Goal: Task Accomplishment & Management: Use online tool/utility

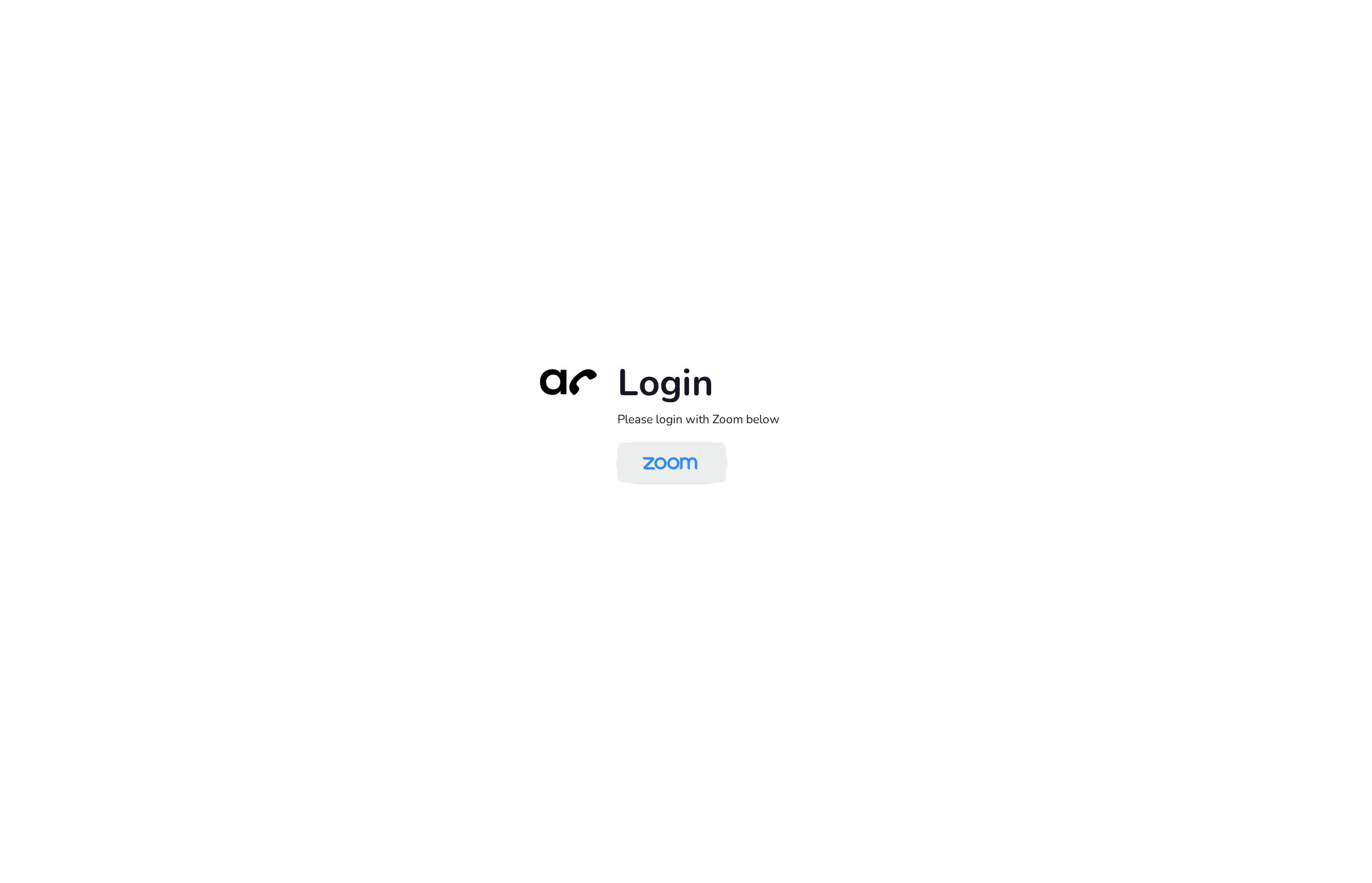
click at [664, 461] on img at bounding box center [669, 464] width 79 height 37
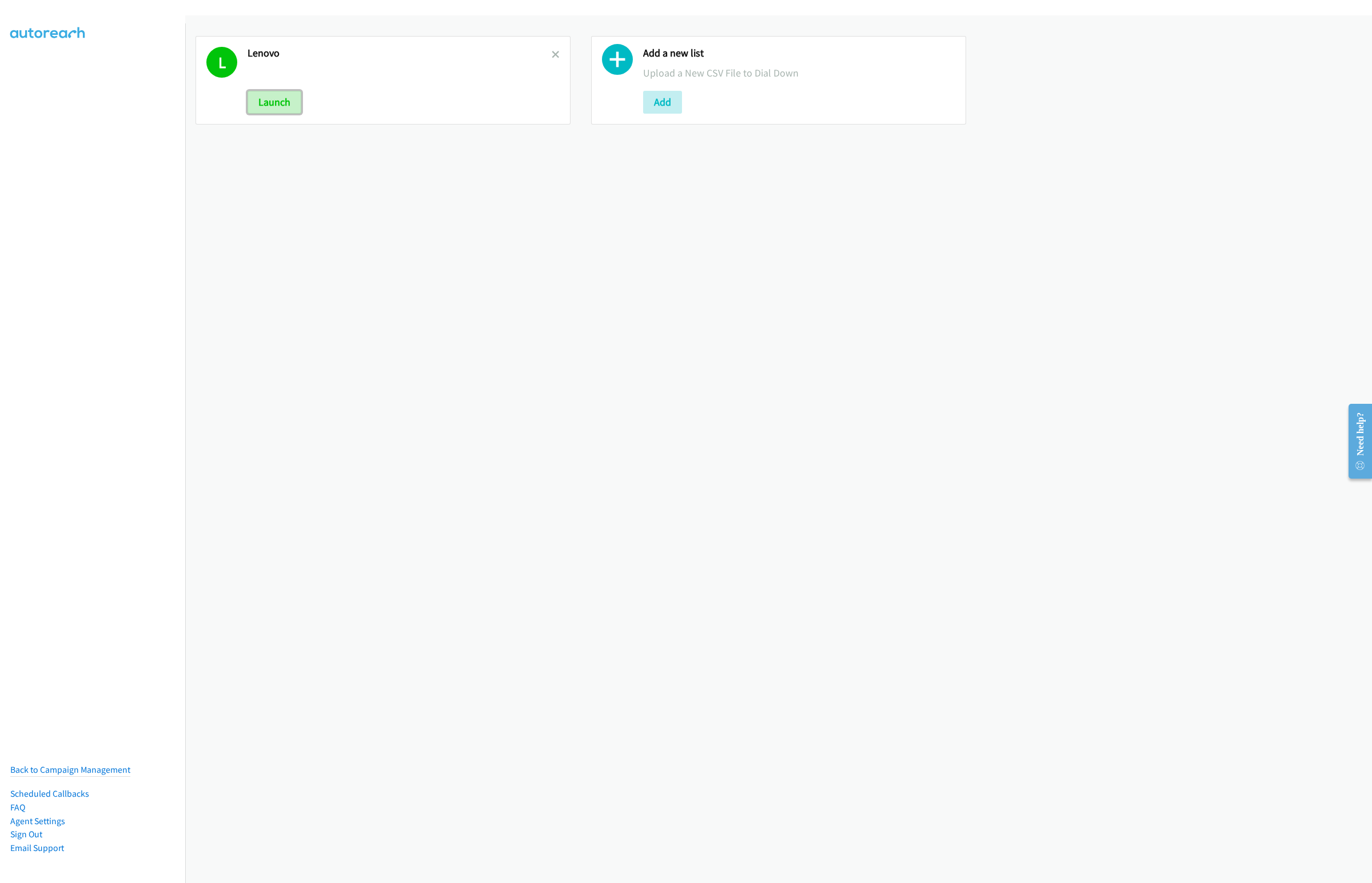
drag, startPoint x: 272, startPoint y: 103, endPoint x: 317, endPoint y: 107, distance: 45.2
click at [271, 103] on button "Launch" at bounding box center [274, 102] width 54 height 22
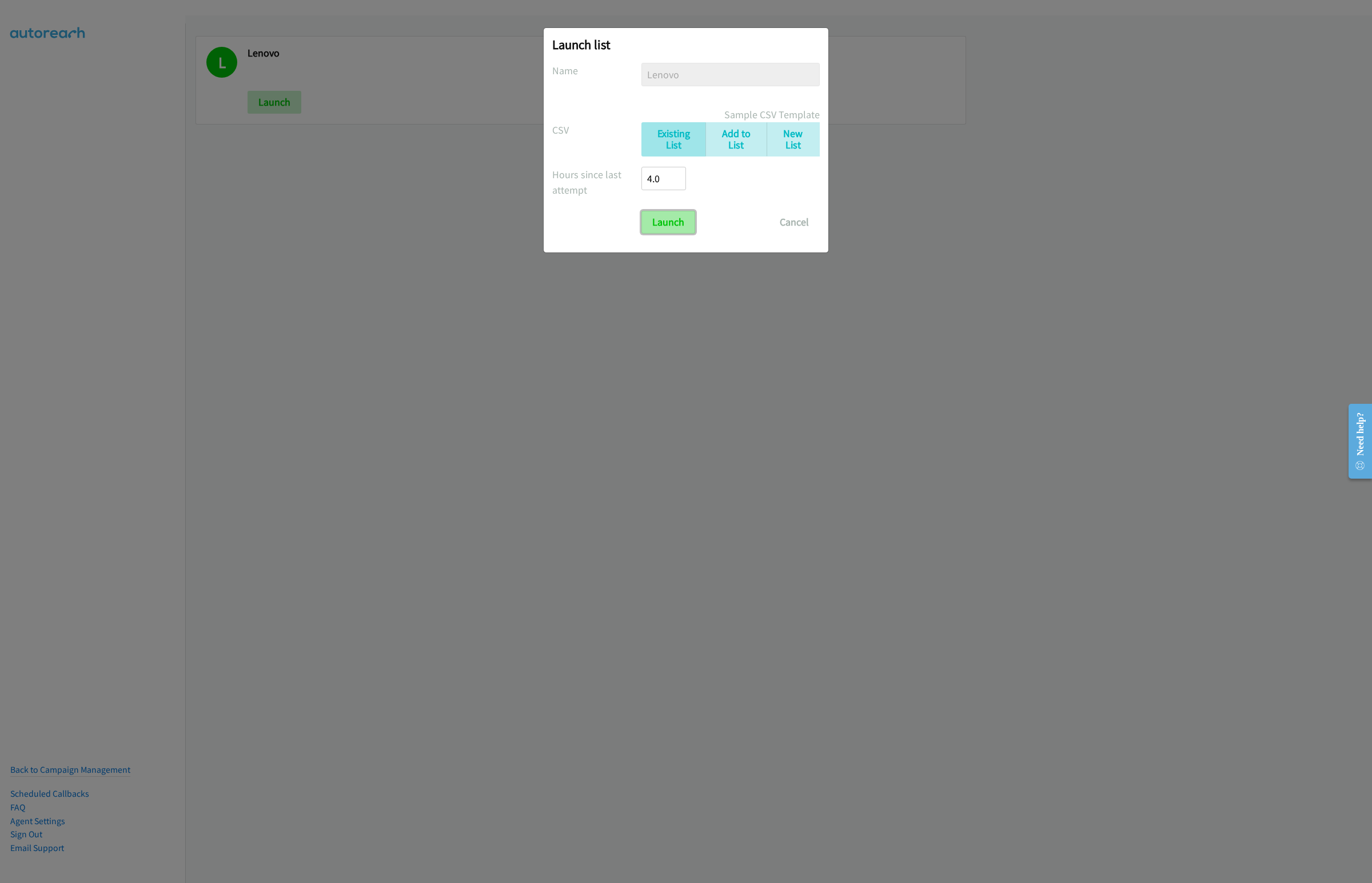
click at [686, 220] on input "Launch" at bounding box center [668, 221] width 54 height 22
